Goal: Information Seeking & Learning: Learn about a topic

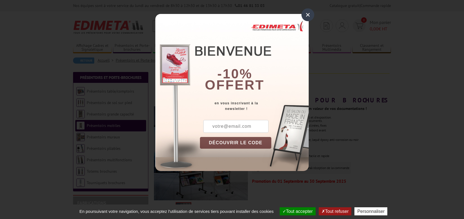
click at [309, 15] on div "×" at bounding box center [308, 14] width 13 height 13
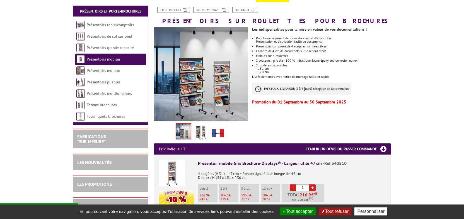
scroll to position [88, 0]
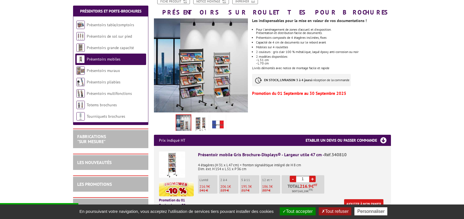
click at [108, 59] on link "Présentoirs mobiles" at bounding box center [104, 59] width 34 height 5
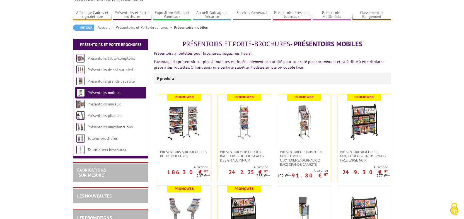
scroll to position [33, 0]
click at [194, 118] on img at bounding box center [184, 121] width 39 height 39
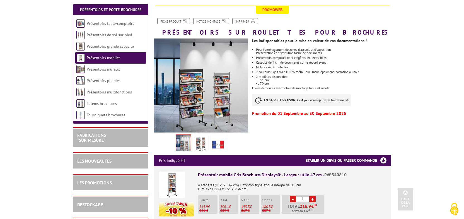
scroll to position [59, 0]
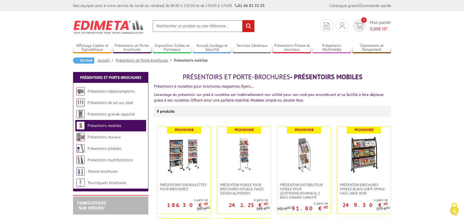
scroll to position [33, 0]
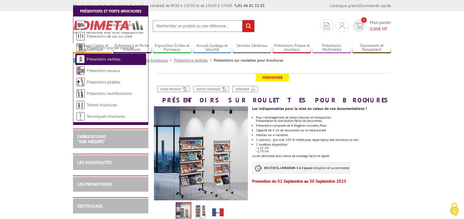
scroll to position [88, 0]
